Goal: Task Accomplishment & Management: Complete application form

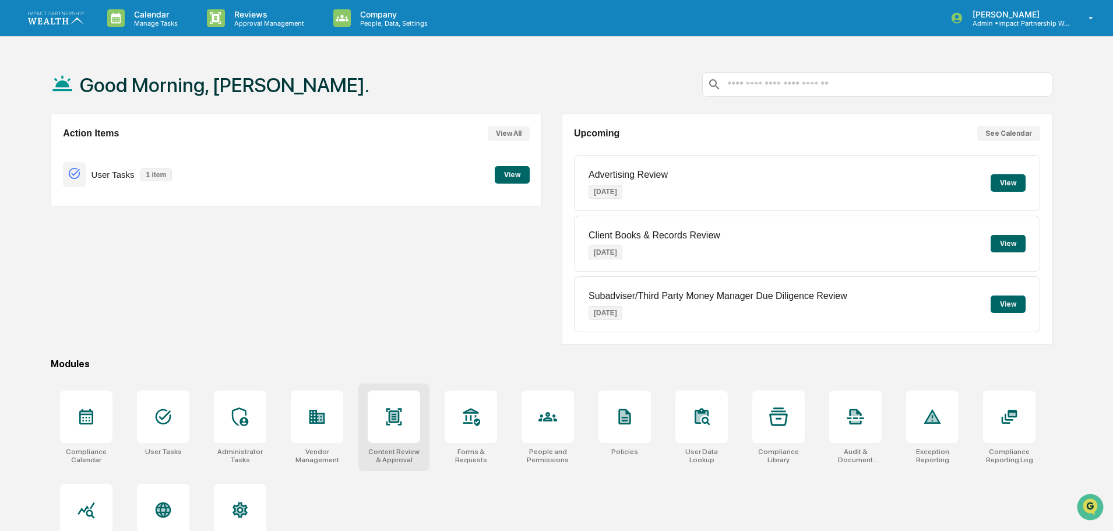
click at [404, 431] on div at bounding box center [394, 416] width 52 height 52
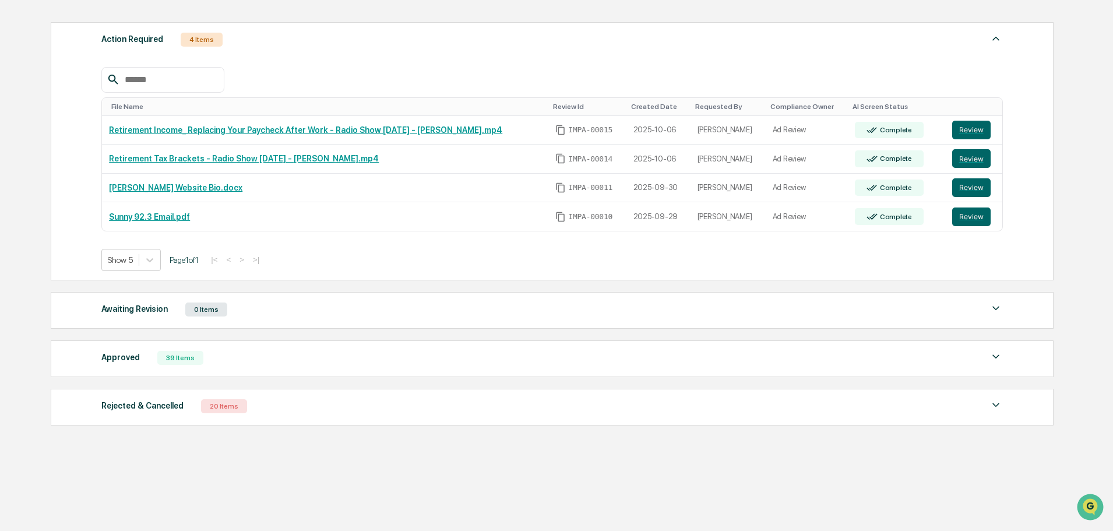
scroll to position [183, 0]
click at [991, 361] on img at bounding box center [996, 356] width 14 height 14
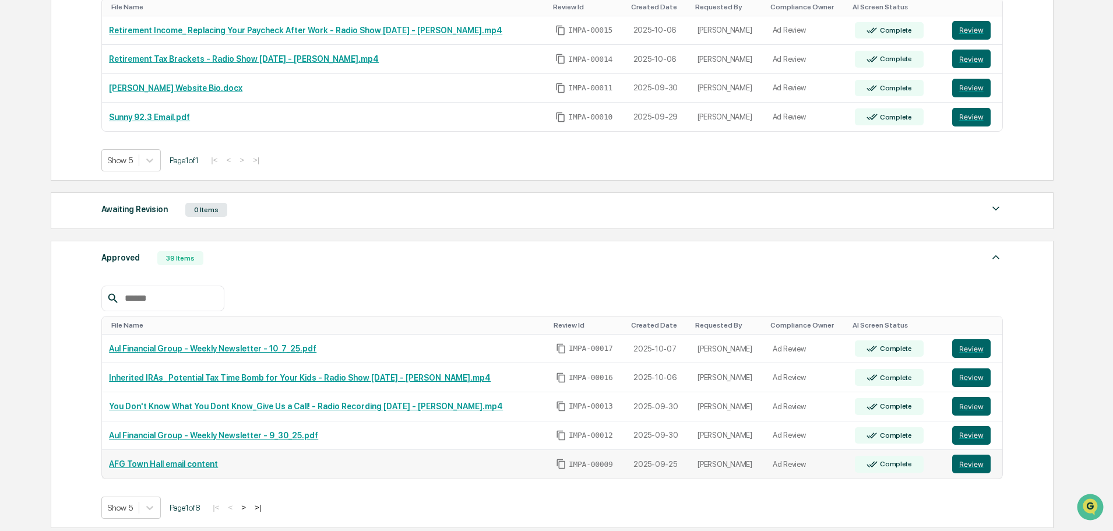
scroll to position [416, 0]
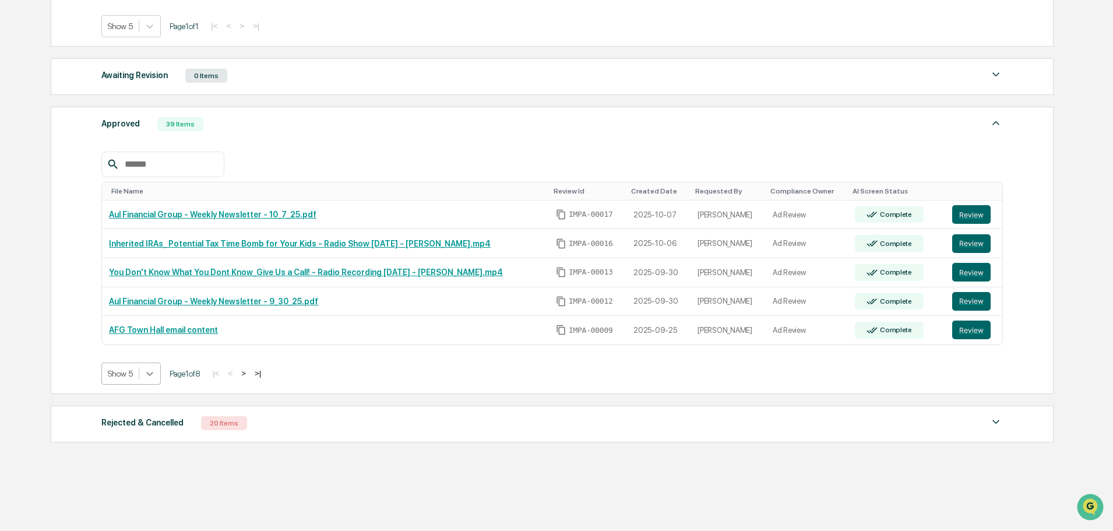
click at [147, 380] on div at bounding box center [149, 373] width 21 height 21
click at [129, 436] on div "Show 20" at bounding box center [131, 438] width 60 height 19
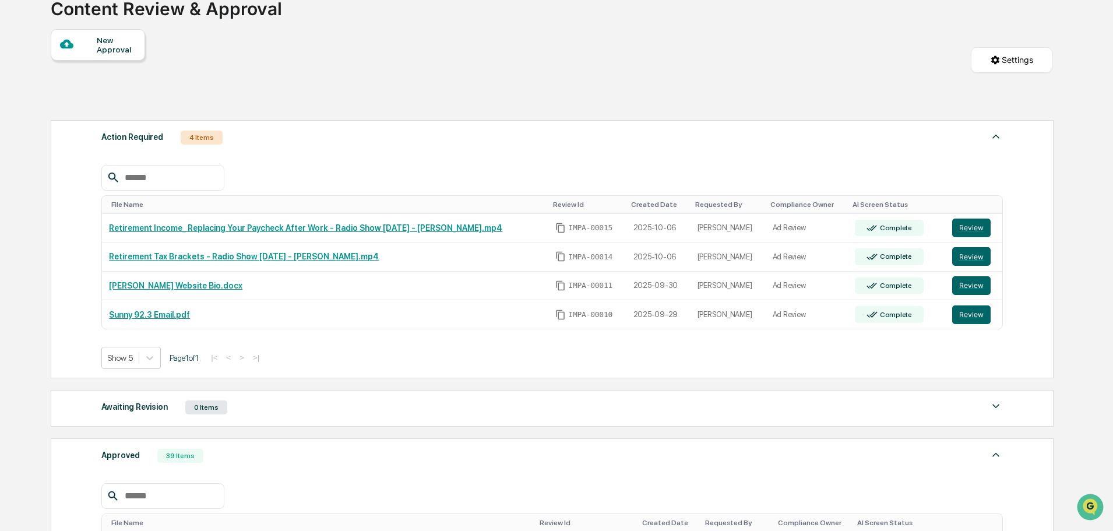
scroll to position [0, 0]
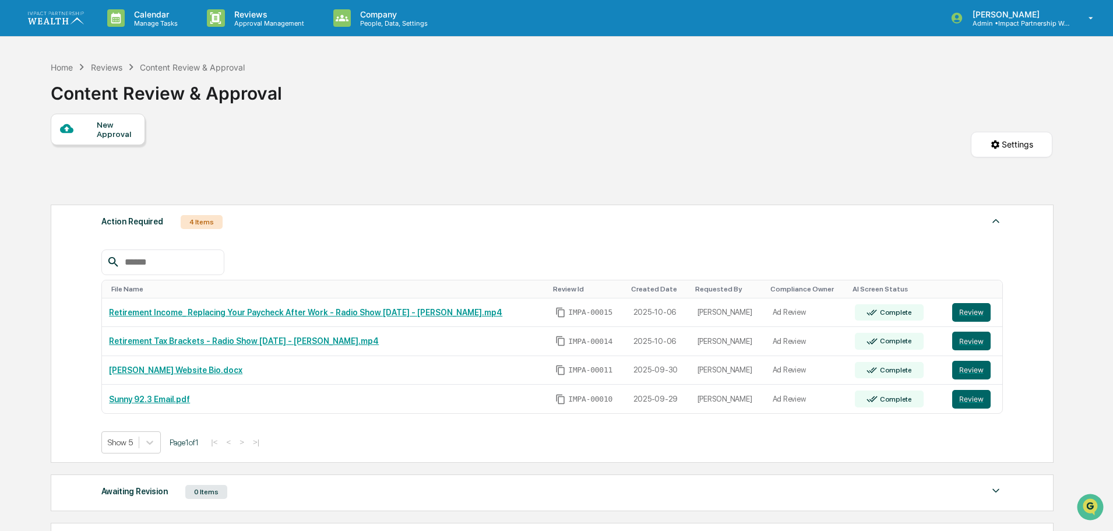
click at [51, 19] on img at bounding box center [56, 18] width 56 height 12
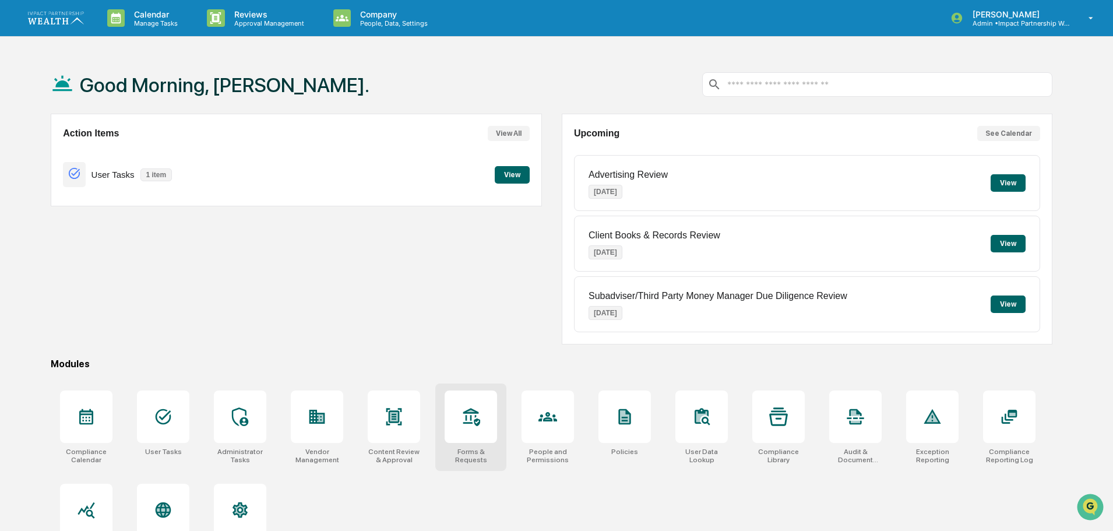
click at [465, 443] on div "Forms & Requests" at bounding box center [470, 426] width 71 height 87
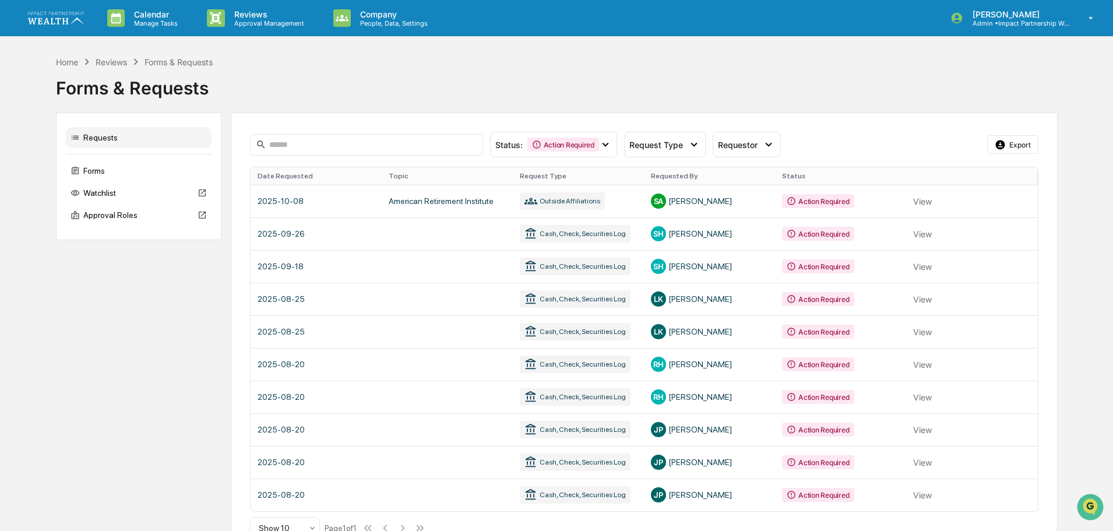
click at [1078, 220] on div "Home Reviews Forms & Requests Forms & Requests Requests Forms Watchlist Approva…" at bounding box center [556, 306] width 1113 height 503
click at [1064, 234] on div "Home Reviews Forms & Requests Forms & Requests Requests Forms Watchlist Approva…" at bounding box center [556, 306] width 1113 height 503
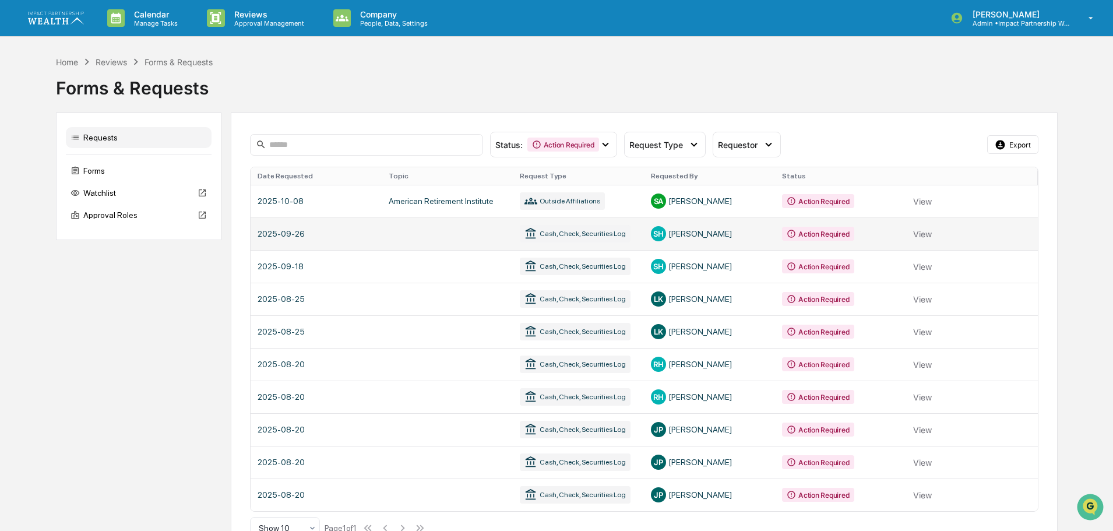
click at [922, 231] on link at bounding box center [643, 233] width 787 height 33
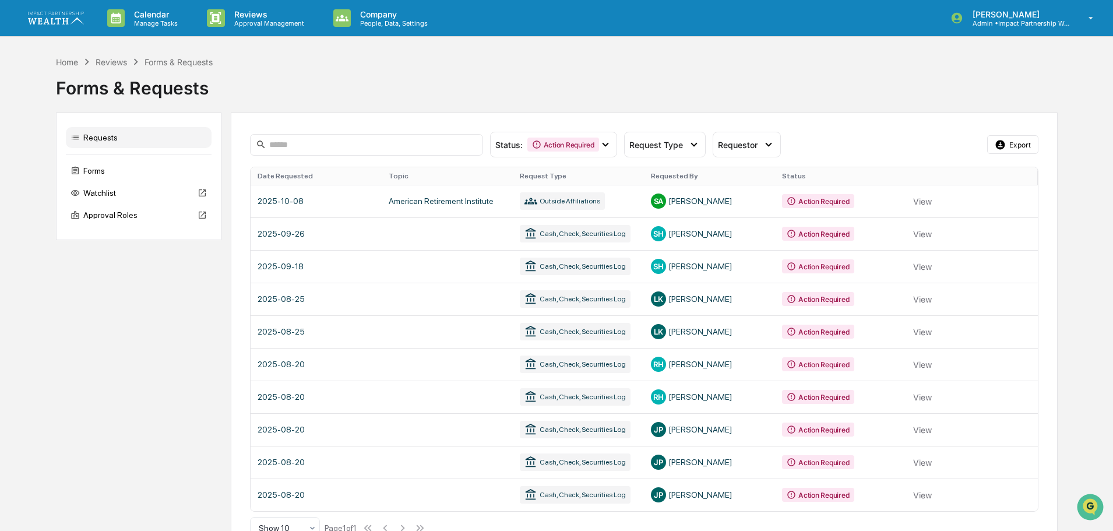
drag, startPoint x: 1088, startPoint y: 285, endPoint x: 1083, endPoint y: 280, distance: 7.5
click at [1088, 285] on div "Home Reviews Forms & Requests Forms & Requests Requests Forms Watchlist Approva…" at bounding box center [556, 306] width 1113 height 503
click at [1100, 208] on div "Home Reviews Forms & Requests Forms & Requests Requests Forms Watchlist Approva…" at bounding box center [556, 306] width 1113 height 503
click at [817, 199] on link at bounding box center [643, 201] width 787 height 33
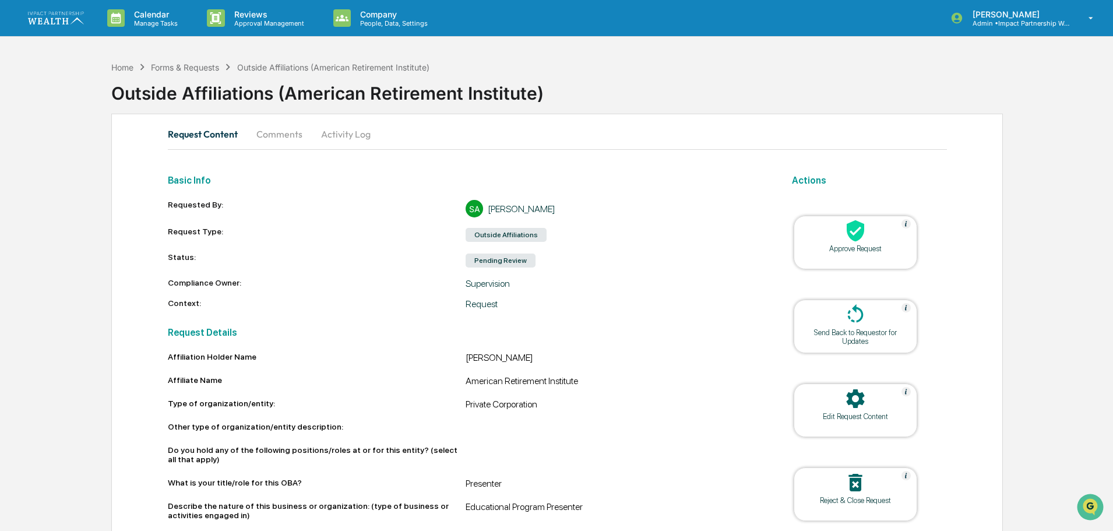
click at [182, 65] on div "Forms & Requests" at bounding box center [185, 67] width 68 height 10
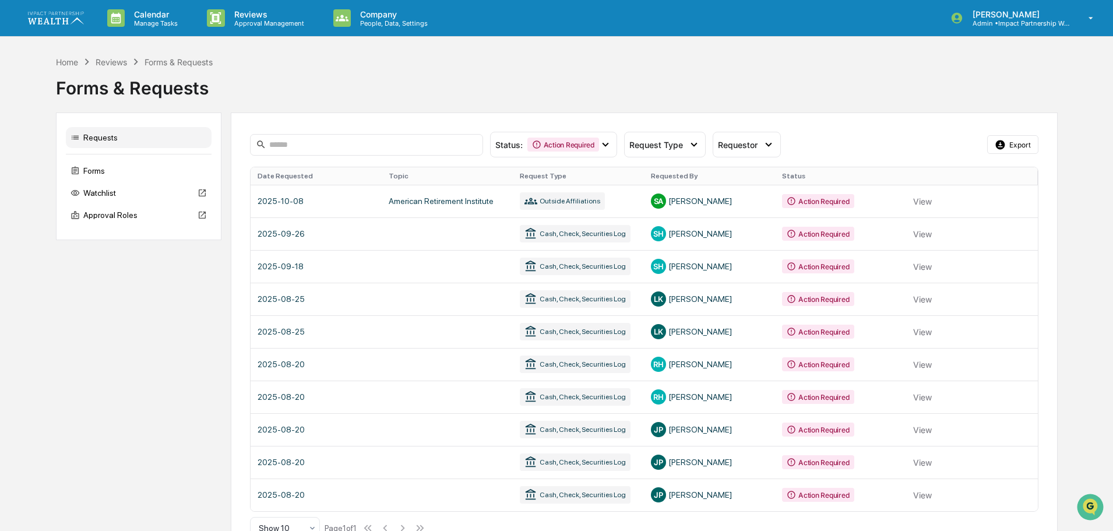
click at [1074, 288] on div "Home Reviews Forms & Requests Forms & Requests Requests Forms Watchlist Approva…" at bounding box center [556, 306] width 1113 height 503
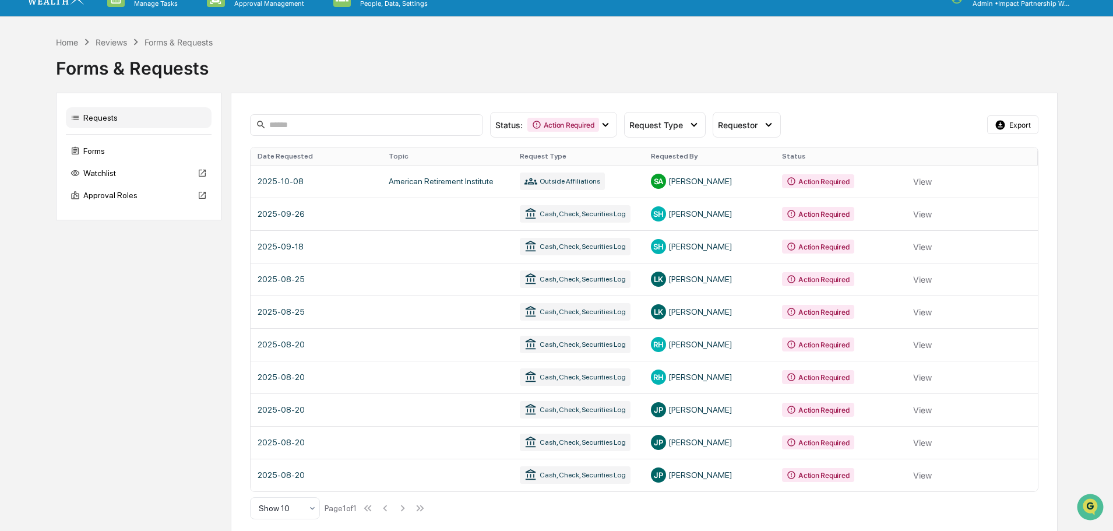
scroll to position [28, 0]
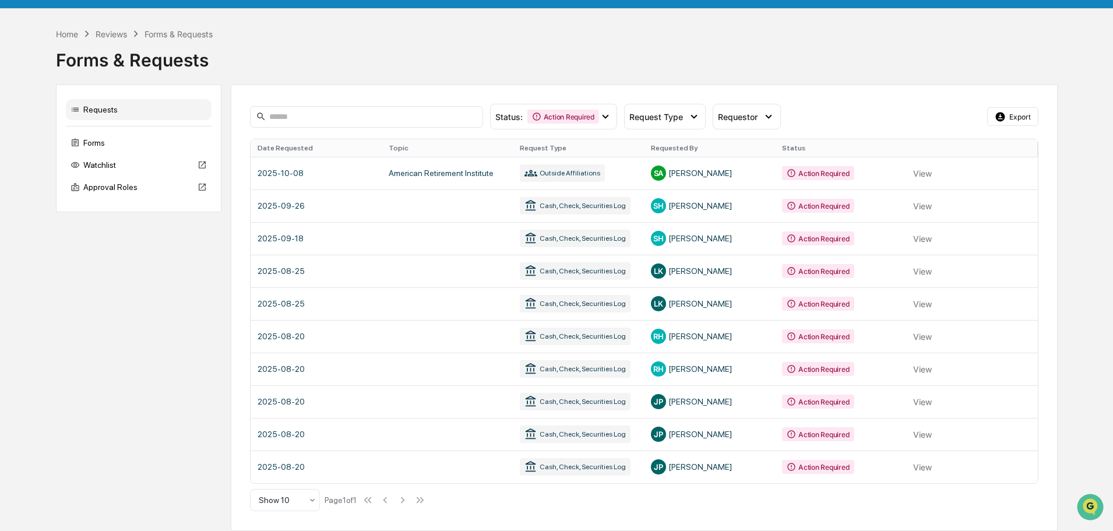
click at [1091, 257] on div "Home Reviews Forms & Requests Forms & Requests Requests Forms Watchlist Approva…" at bounding box center [556, 278] width 1113 height 503
click at [1088, 229] on div "Home Reviews Forms & Requests Forms & Requests Requests Forms Watchlist Approva…" at bounding box center [556, 278] width 1113 height 503
click at [1075, 228] on div "Home Reviews Forms & Requests Forms & Requests Requests Forms Watchlist Approva…" at bounding box center [556, 278] width 1113 height 503
click at [1077, 224] on div "Home Reviews Forms & Requests Forms & Requests Requests Forms Watchlist Approva…" at bounding box center [556, 278] width 1113 height 503
click at [1071, 206] on div "Home Reviews Forms & Requests Forms & Requests Requests Forms Watchlist Approva…" at bounding box center [556, 278] width 1113 height 503
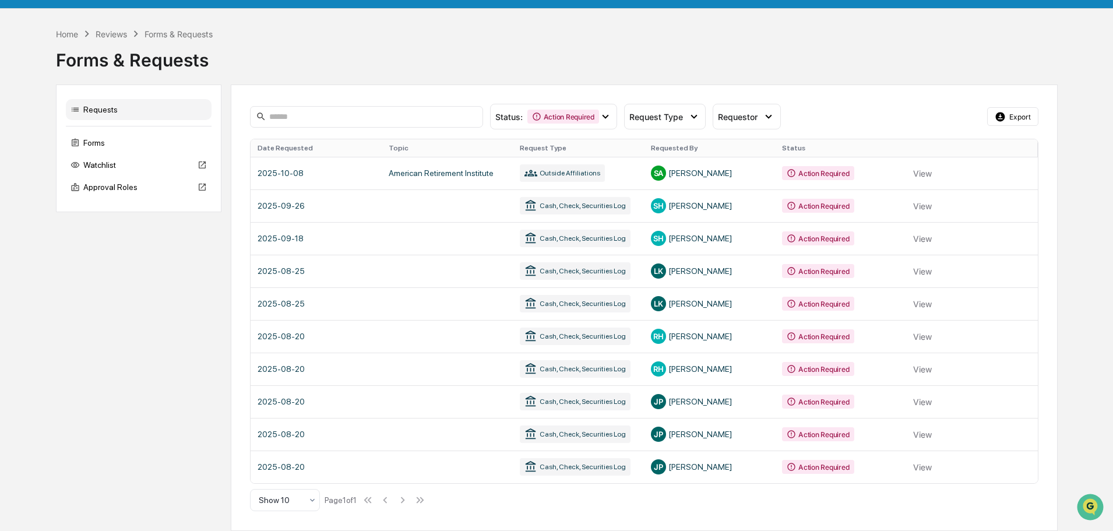
click at [1082, 230] on div "Home Reviews Forms & Requests Forms & Requests Requests Forms Watchlist Approva…" at bounding box center [556, 278] width 1113 height 503
click at [131, 305] on div "Requests Forms Watchlist Approval Roles Status : Action Required Select/Deselec…" at bounding box center [556, 307] width 1001 height 446
click at [1075, 279] on div "Home Reviews Forms & Requests Forms & Requests Requests Forms Watchlist Approva…" at bounding box center [556, 278] width 1113 height 503
click at [1089, 311] on div "Home Reviews Forms & Requests Forms & Requests Requests Forms Watchlist Approva…" at bounding box center [556, 278] width 1113 height 503
click at [1065, 296] on div "Home Reviews Forms & Requests Forms & Requests Requests Forms Watchlist Approva…" at bounding box center [556, 278] width 1113 height 503
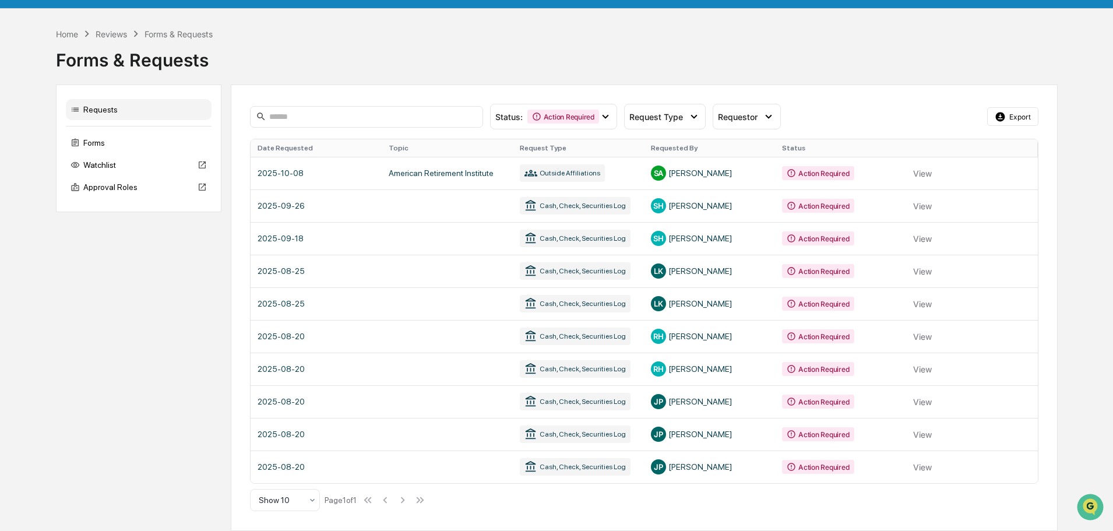
click at [1062, 274] on div "Home Reviews Forms & Requests Forms & Requests Requests Forms Watchlist Approva…" at bounding box center [556, 278] width 1113 height 503
click at [1087, 224] on div "Home Reviews Forms & Requests Forms & Requests Requests Forms Watchlist Approva…" at bounding box center [556, 278] width 1113 height 503
click at [1083, 230] on div "Home Reviews Forms & Requests Forms & Requests Requests Forms Watchlist Approva…" at bounding box center [556, 278] width 1113 height 503
click at [311, 504] on icon at bounding box center [312, 499] width 9 height 9
click at [284, 425] on div "Show 25" at bounding box center [284, 422] width 69 height 23
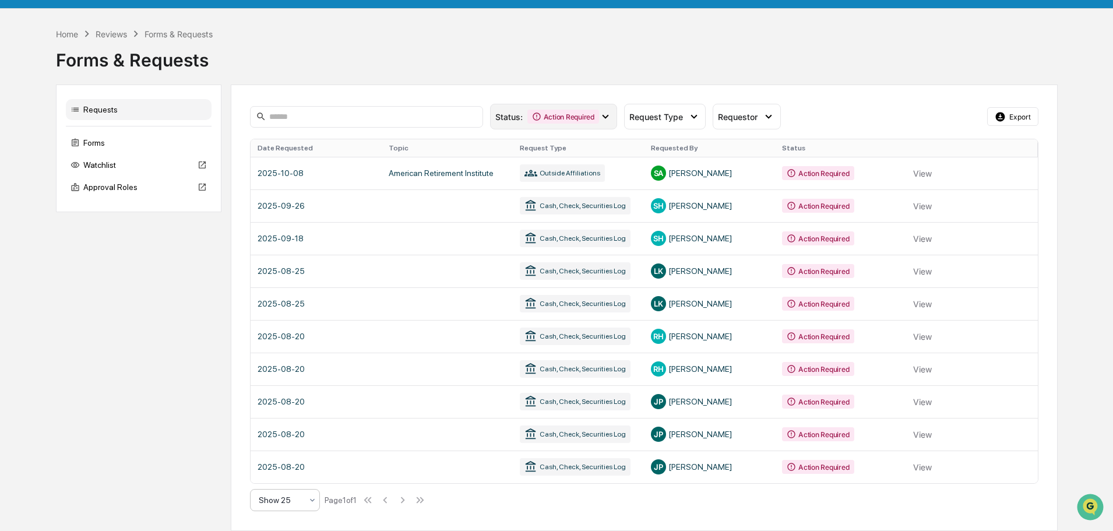
click at [606, 114] on icon at bounding box center [605, 116] width 13 height 13
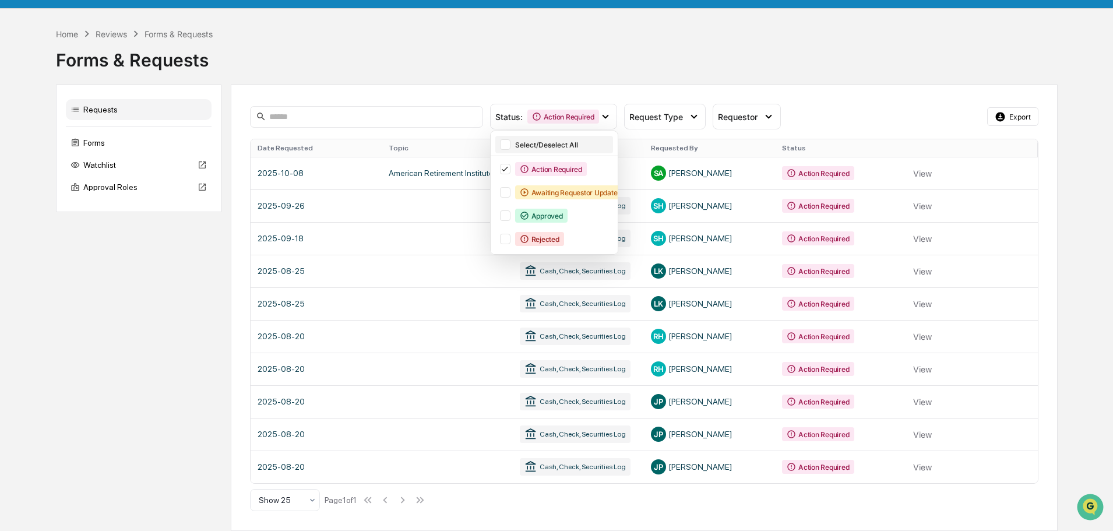
click at [507, 146] on div at bounding box center [505, 144] width 10 height 10
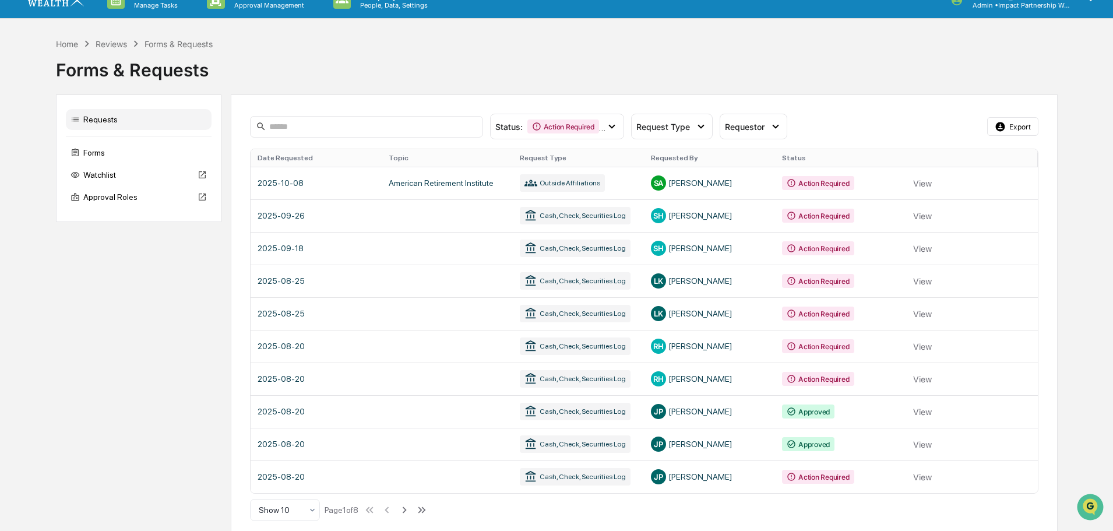
scroll to position [28, 0]
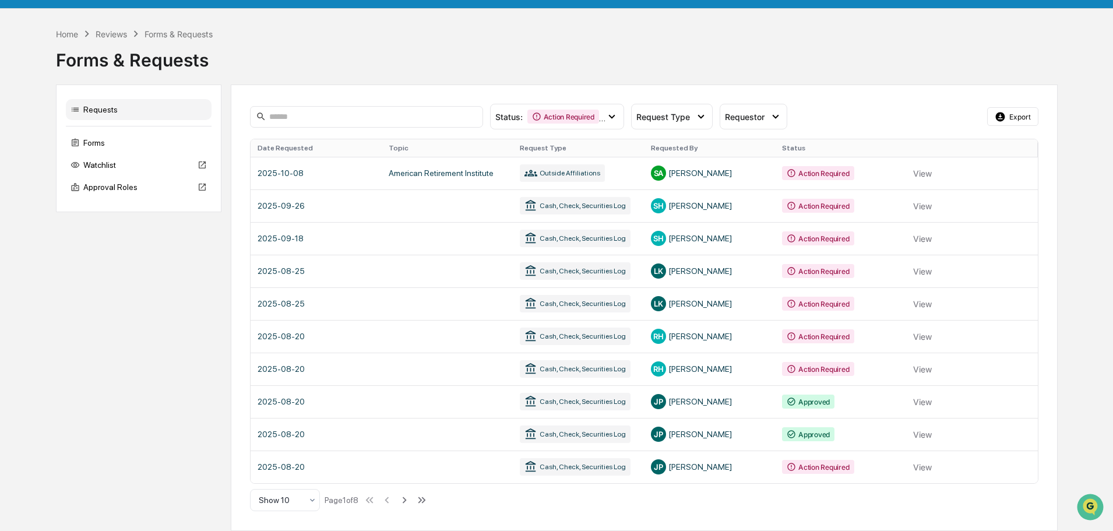
click at [1066, 344] on div "Home Reviews Forms & Requests Forms & Requests Requests Forms Watchlist Approva…" at bounding box center [556, 278] width 1113 height 503
click at [1080, 312] on div "Home Reviews Forms & Requests Forms & Requests Requests Forms Watchlist Approva…" at bounding box center [556, 278] width 1113 height 503
click at [1060, 234] on div "Home Reviews Forms & Requests Forms & Requests Requests Forms Watchlist Approva…" at bounding box center [556, 278] width 1113 height 503
click at [1070, 186] on div "Home Reviews Forms & Requests Forms & Requests Requests Forms Watchlist Approva…" at bounding box center [556, 278] width 1113 height 503
click at [763, 44] on div "Forms & Requests" at bounding box center [556, 55] width 1001 height 30
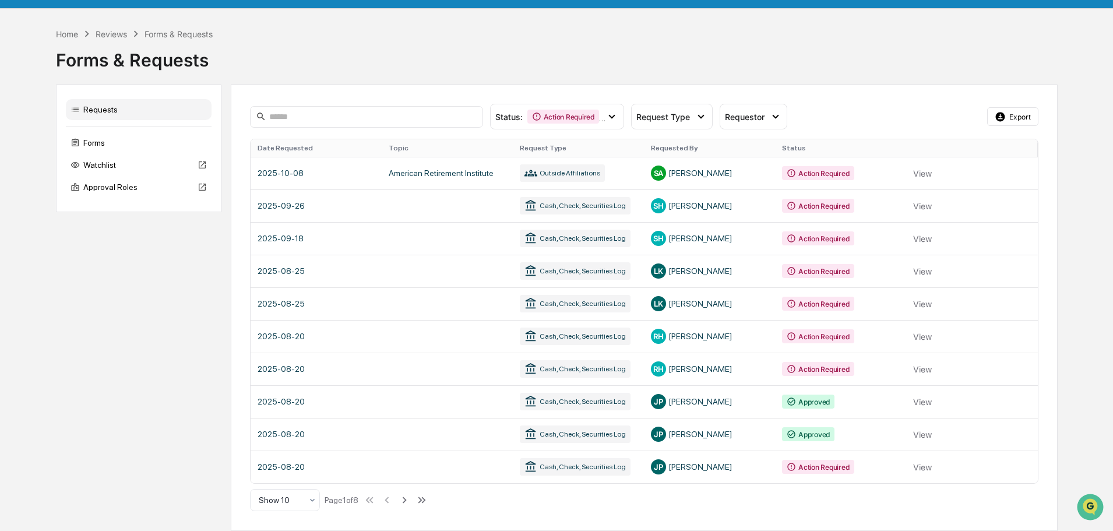
click at [1097, 234] on div "Home Reviews Forms & Requests Forms & Requests Requests Forms Watchlist Approva…" at bounding box center [556, 278] width 1113 height 503
click at [1096, 268] on div "Home Reviews Forms & Requests Forms & Requests Requests Forms Watchlist Approva…" at bounding box center [556, 278] width 1113 height 503
click at [1070, 274] on div "Home Reviews Forms & Requests Forms & Requests Requests Forms Watchlist Approva…" at bounding box center [556, 278] width 1113 height 503
click at [884, 77] on div "Home Reviews Forms & Requests Forms & Requests Requests Forms Watchlist Approva…" at bounding box center [556, 278] width 1001 height 503
drag, startPoint x: 1087, startPoint y: 305, endPoint x: 1078, endPoint y: 305, distance: 9.3
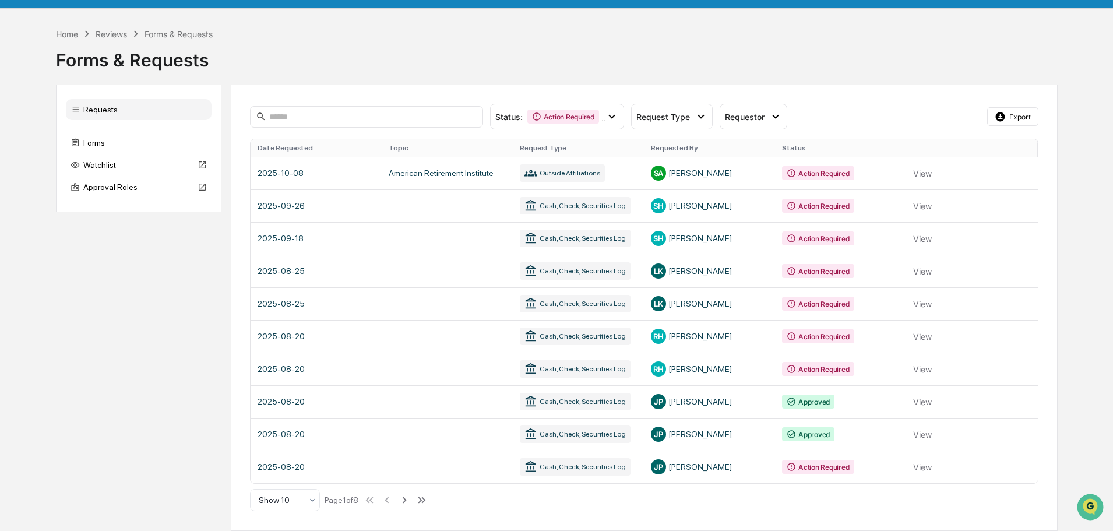
click at [1087, 305] on div "Home Reviews Forms & Requests Forms & Requests Requests Forms Watchlist Approva…" at bounding box center [556, 278] width 1113 height 503
click at [1076, 83] on div "Home Reviews Forms & Requests Forms & Requests Requests Forms Watchlist Approva…" at bounding box center [556, 278] width 1113 height 503
click at [59, 32] on div "Home" at bounding box center [67, 34] width 22 height 10
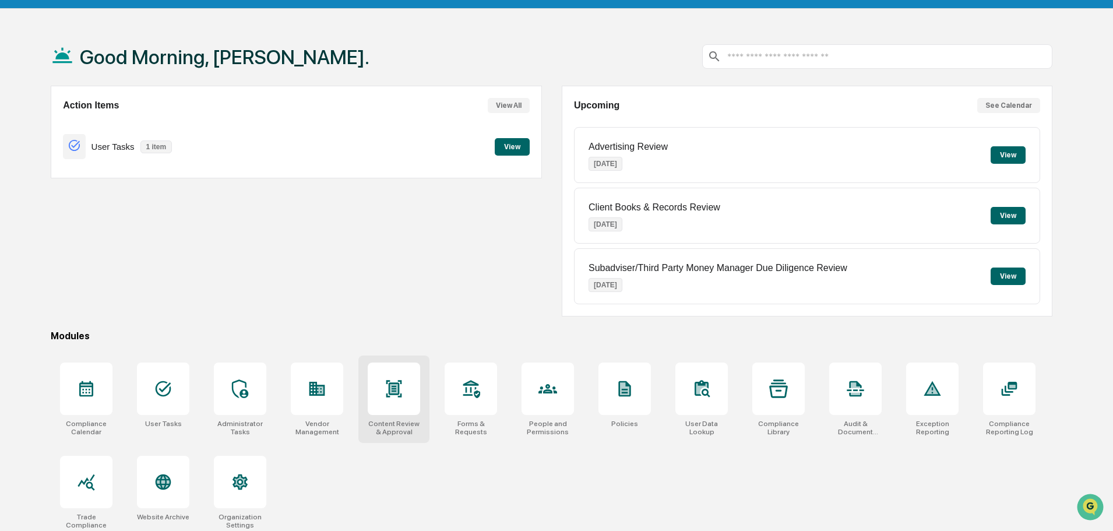
click at [383, 394] on div at bounding box center [394, 388] width 52 height 52
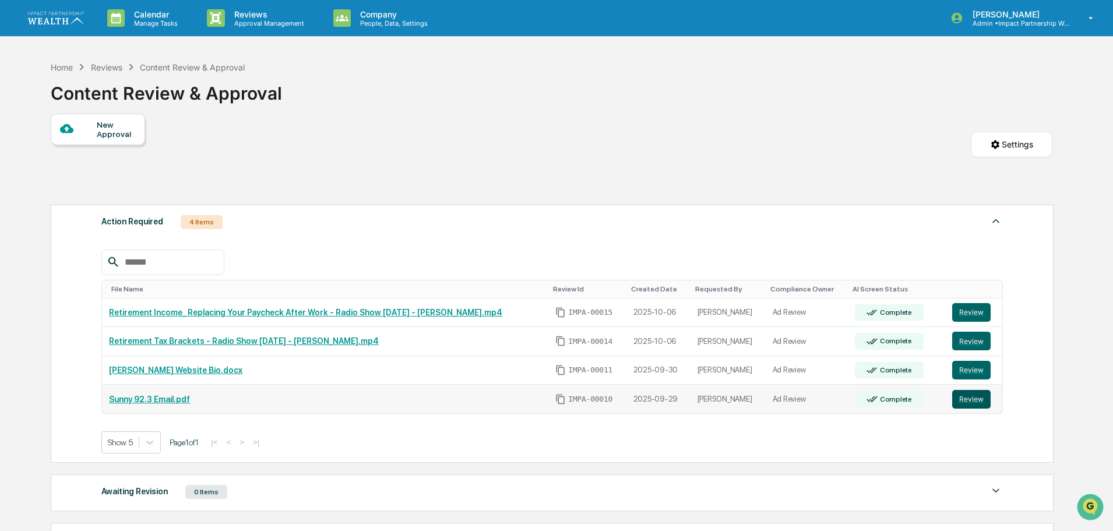
click at [973, 403] on button "Review" at bounding box center [971, 399] width 38 height 19
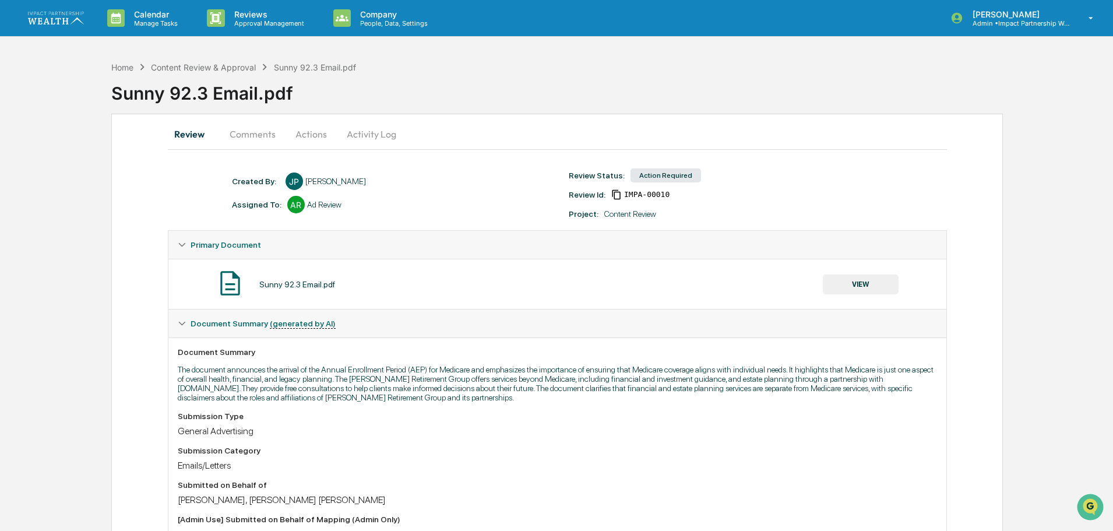
click at [378, 137] on button "Activity Log" at bounding box center [371, 134] width 68 height 28
